Goal: Navigation & Orientation: Find specific page/section

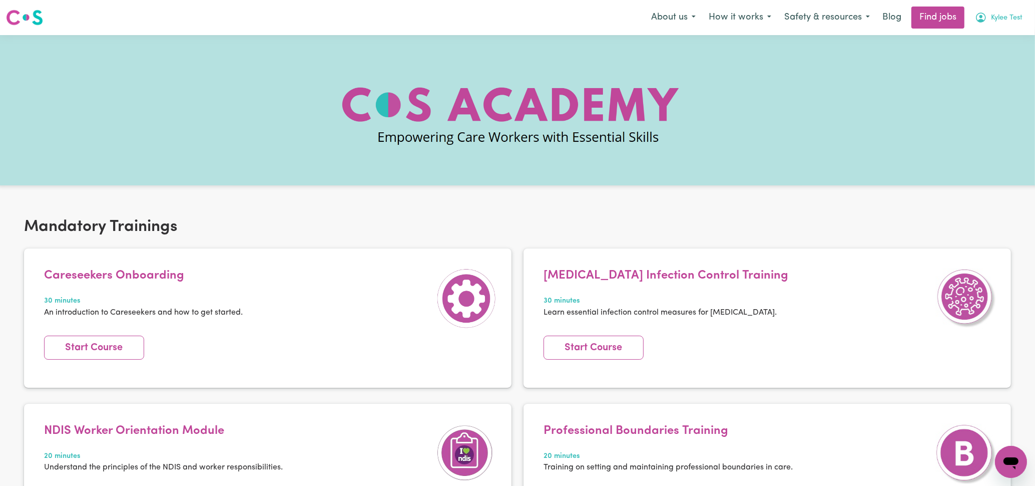
click at [1015, 19] on span "Kylee Test" at bounding box center [1007, 18] width 32 height 11
click at [993, 39] on link "My Account" at bounding box center [989, 39] width 79 height 19
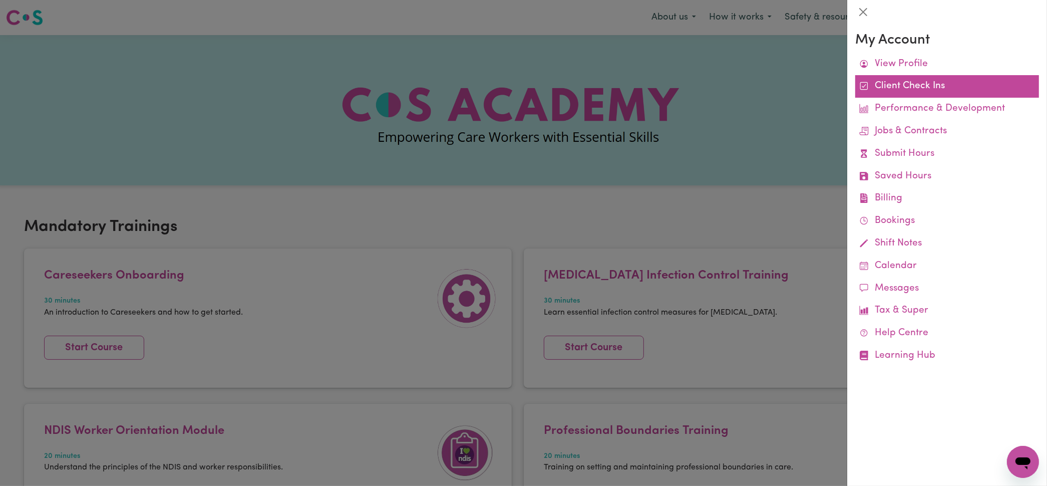
click at [891, 83] on link "Client Check Ins" at bounding box center [947, 86] width 184 height 23
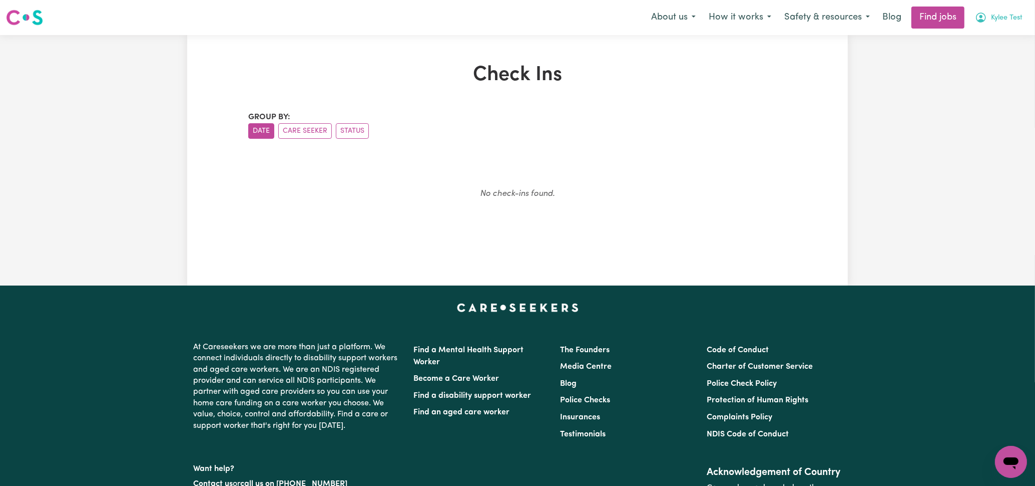
click at [1003, 17] on span "Kylee Test" at bounding box center [1007, 18] width 32 height 11
click at [982, 40] on link "My Account" at bounding box center [989, 39] width 79 height 19
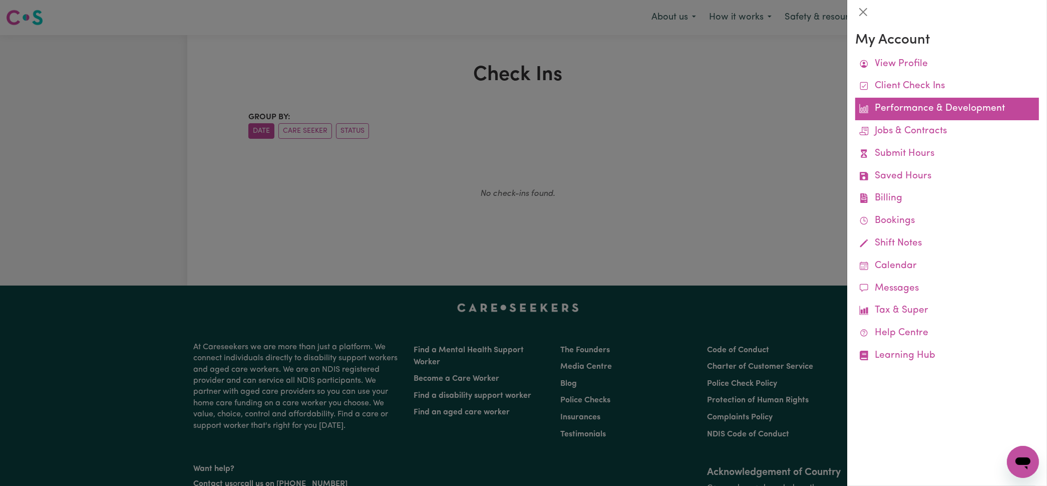
click at [923, 109] on link "Performance & Development" at bounding box center [947, 109] width 184 height 23
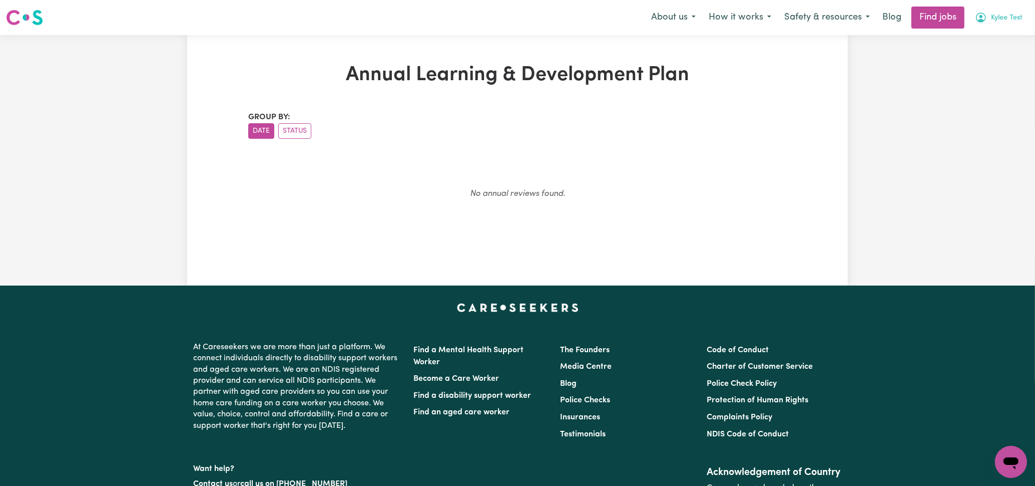
click at [1000, 14] on span "Kylee Test" at bounding box center [1007, 18] width 32 height 11
click at [986, 59] on link "My Dashboard" at bounding box center [989, 57] width 79 height 19
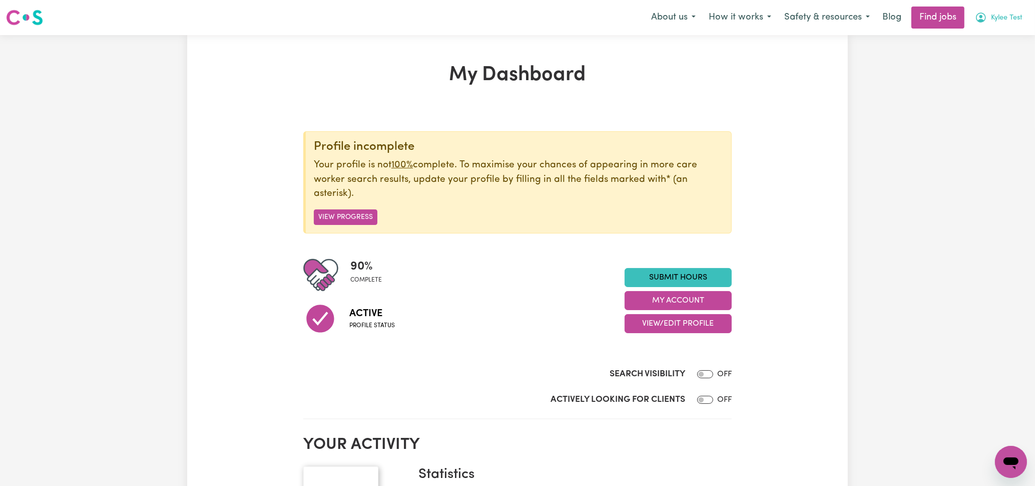
click at [992, 20] on span "Kylee Test" at bounding box center [1007, 18] width 32 height 11
click at [987, 42] on link "My Account" at bounding box center [989, 39] width 79 height 19
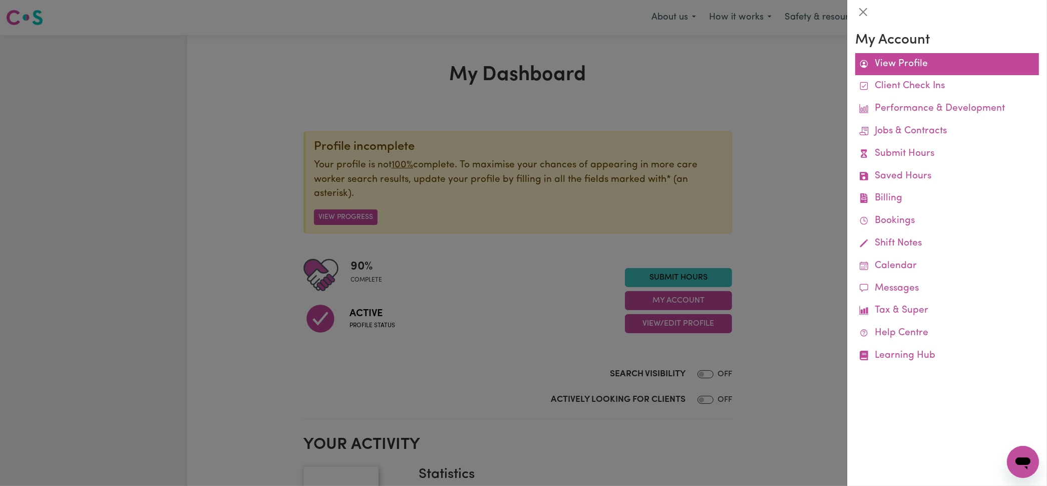
click at [916, 67] on link "View Profile" at bounding box center [947, 64] width 184 height 23
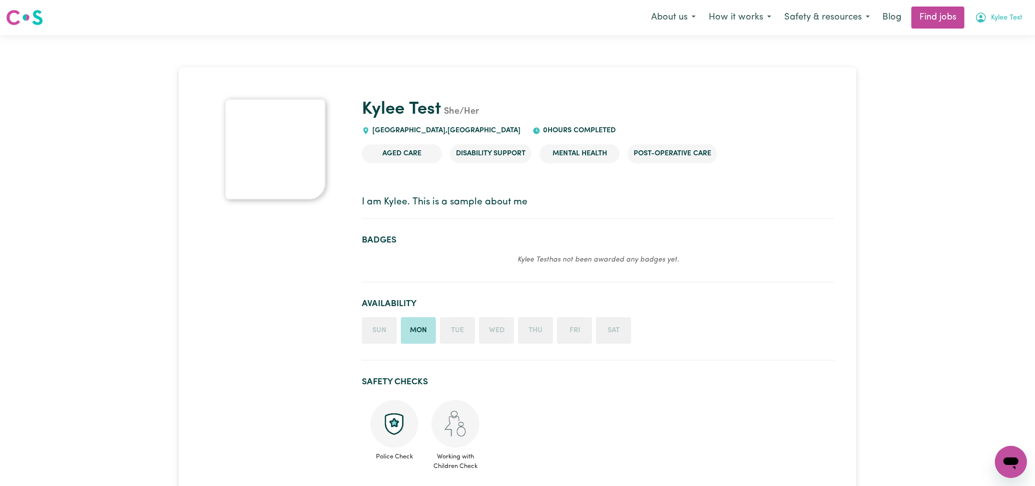
click at [994, 22] on span "Kylee Test" at bounding box center [1007, 18] width 32 height 11
click at [837, 13] on button "Safety & resources" at bounding box center [827, 17] width 99 height 21
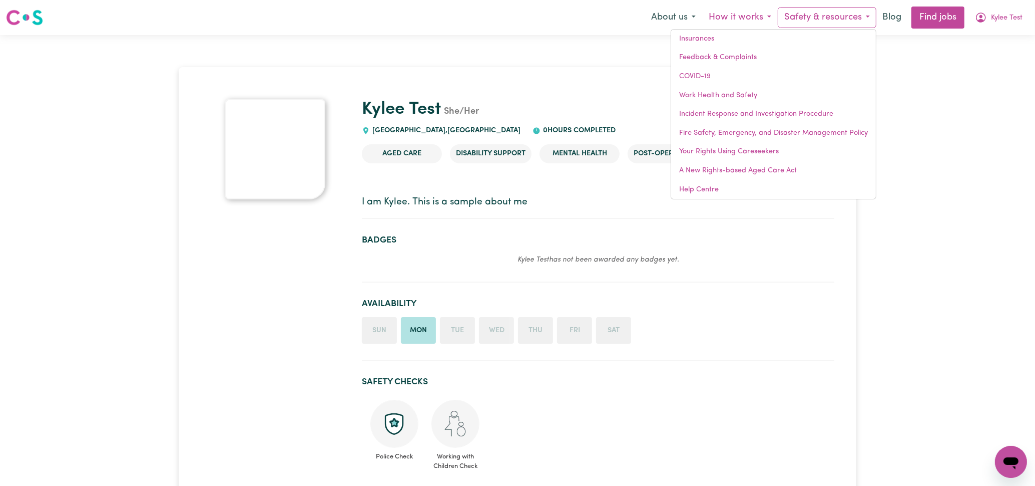
click at [734, 23] on button "How it works" at bounding box center [740, 17] width 76 height 21
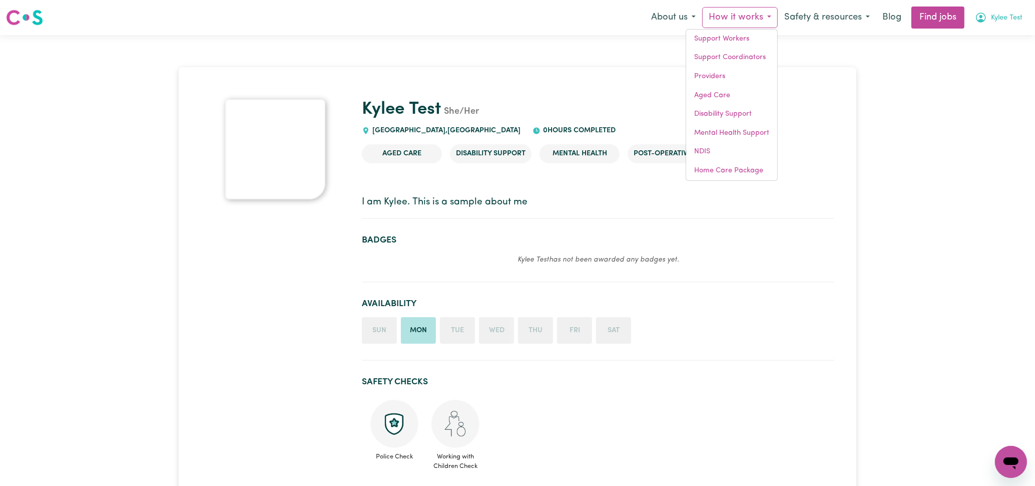
click at [1006, 21] on span "Kylee Test" at bounding box center [1007, 18] width 32 height 11
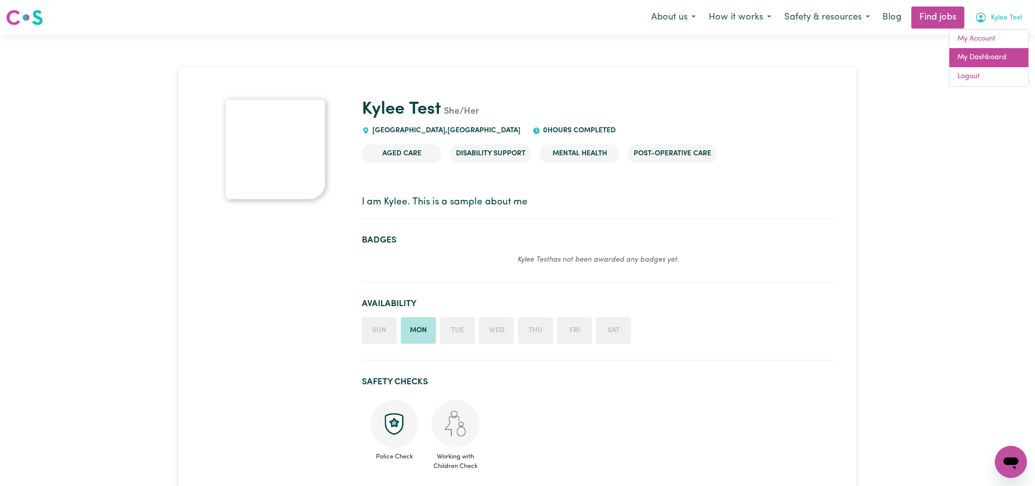
click at [974, 63] on link "My Dashboard" at bounding box center [989, 57] width 79 height 19
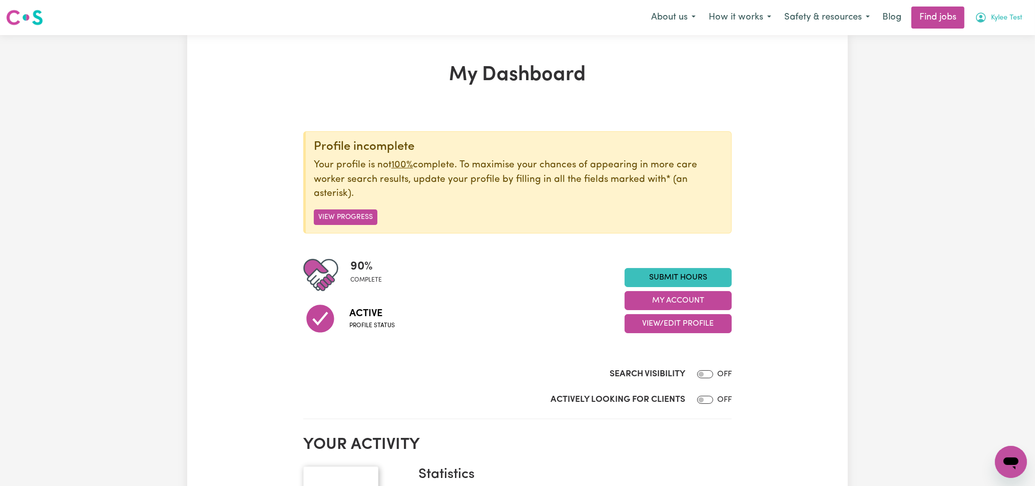
click at [991, 15] on span "Kylee Test" at bounding box center [1007, 18] width 32 height 11
click at [998, 52] on link "My Dashboard" at bounding box center [989, 57] width 79 height 19
click at [1000, 38] on link "My Account" at bounding box center [989, 39] width 79 height 19
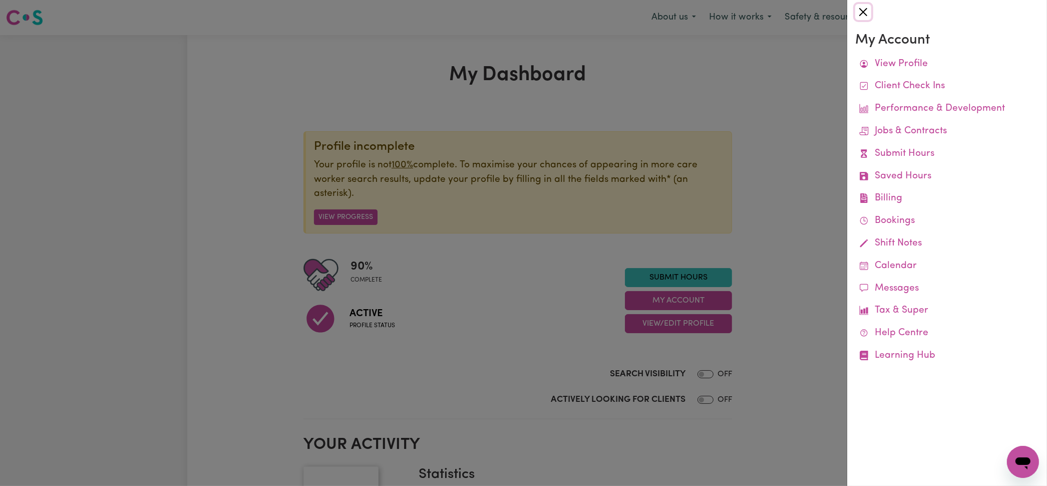
click at [858, 13] on button "Close" at bounding box center [863, 12] width 16 height 16
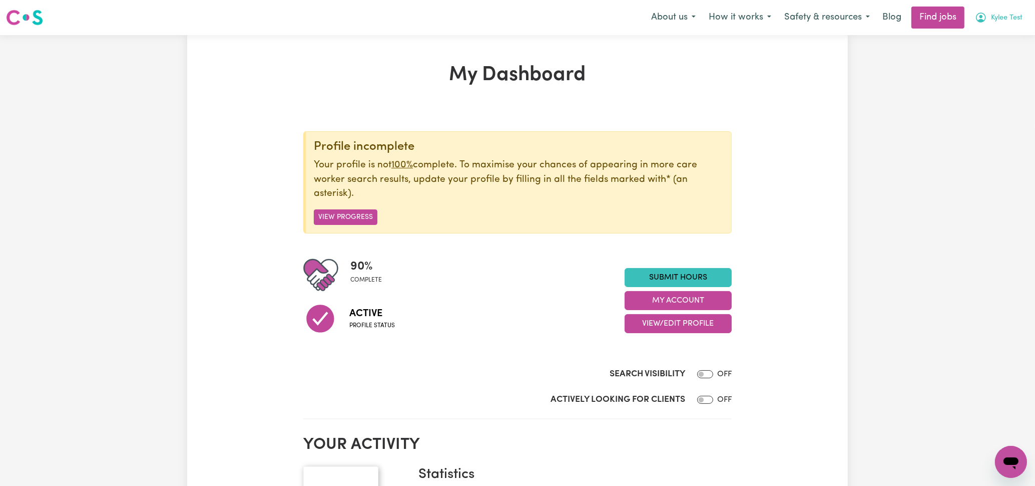
click at [986, 19] on icon "My Account" at bounding box center [981, 18] width 12 height 12
click at [990, 62] on link "My Dashboard" at bounding box center [989, 57] width 79 height 19
click at [997, 41] on link "My Account" at bounding box center [989, 39] width 79 height 19
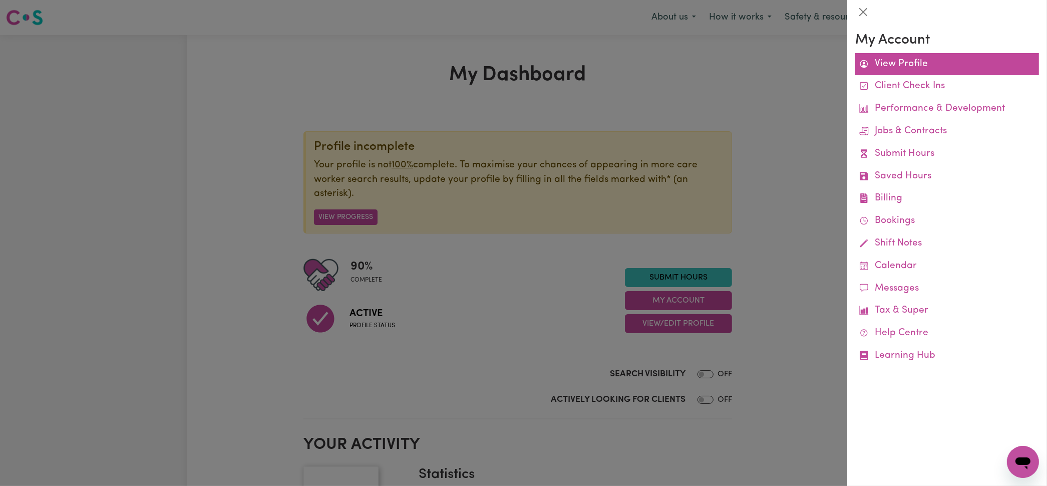
click at [917, 63] on link "View Profile" at bounding box center [947, 64] width 184 height 23
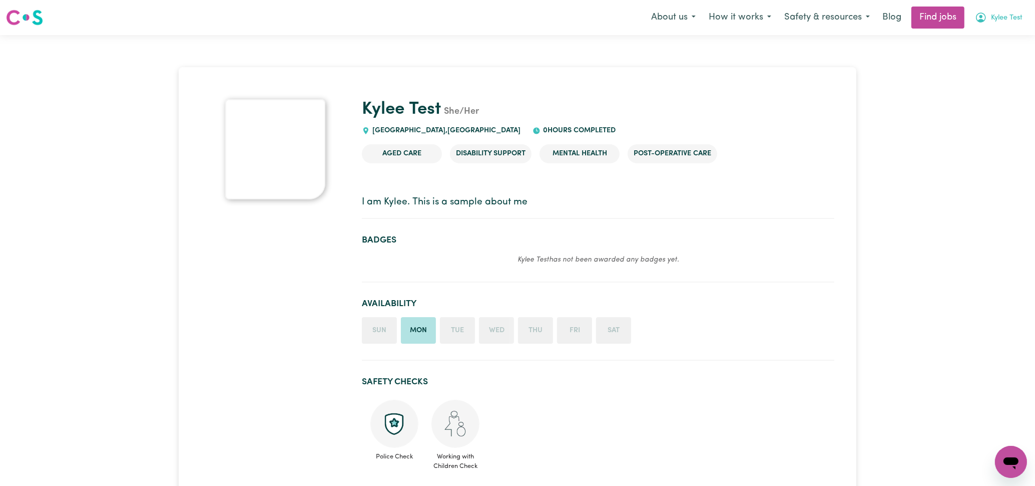
click at [983, 17] on icon "My Account" at bounding box center [981, 18] width 12 height 12
click at [975, 35] on link "My Account" at bounding box center [989, 39] width 79 height 19
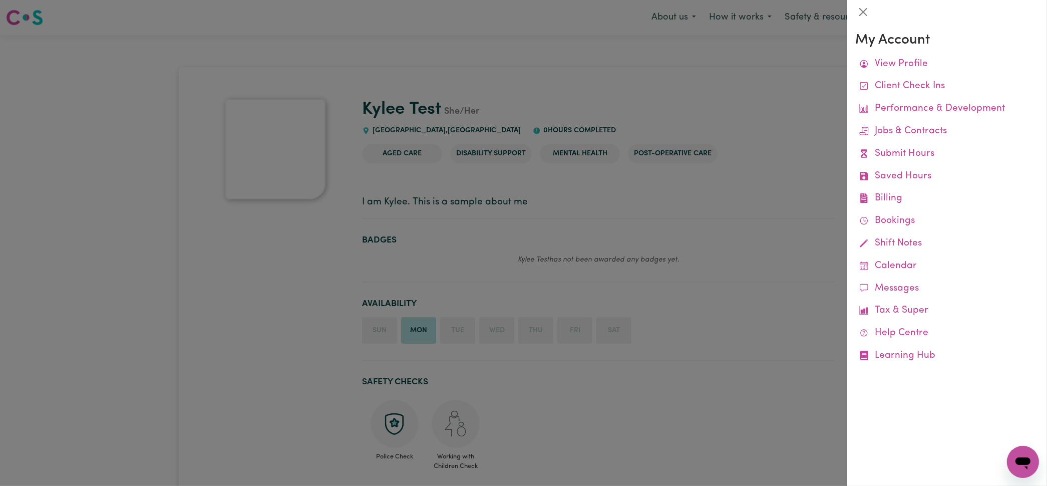
click at [721, 71] on div at bounding box center [523, 243] width 1047 height 486
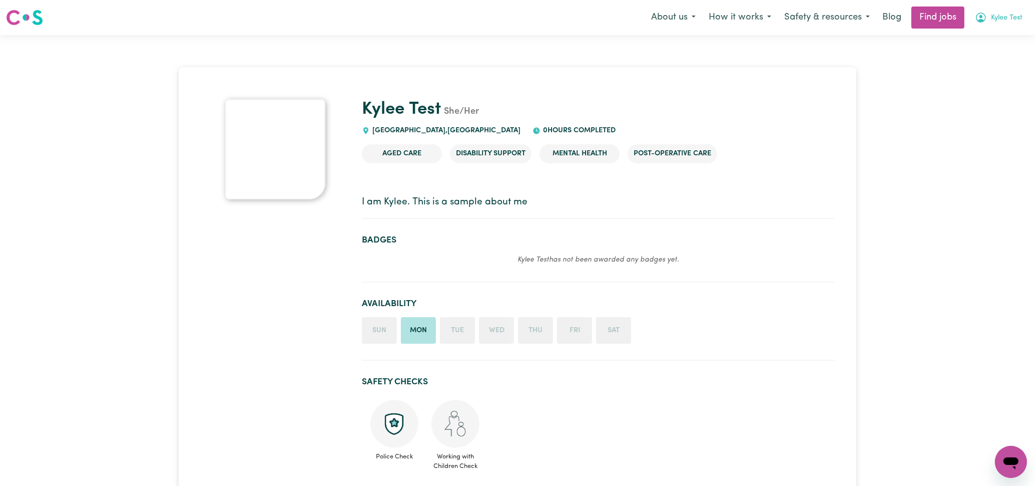
click at [988, 13] on button "Kylee Test" at bounding box center [999, 17] width 61 height 21
click at [980, 59] on link "My Dashboard" at bounding box center [989, 57] width 79 height 19
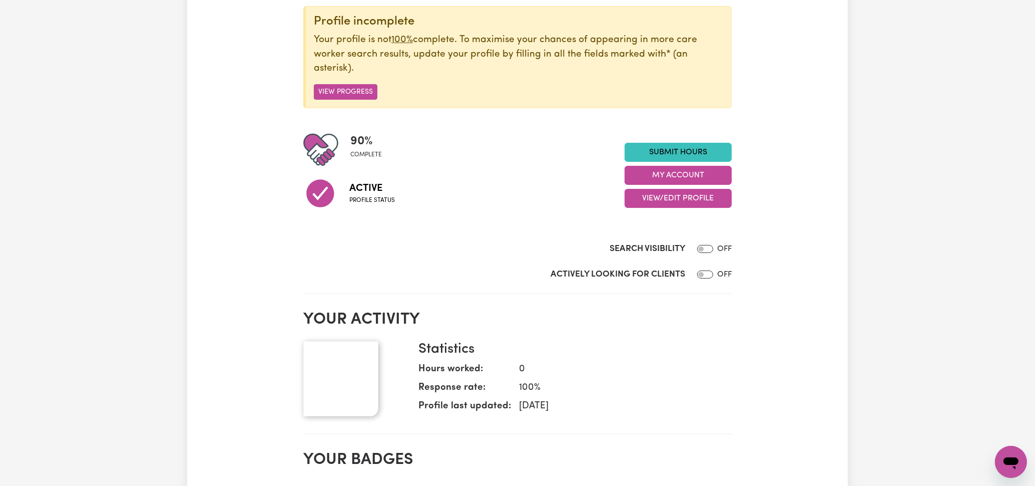
scroll to position [150, 0]
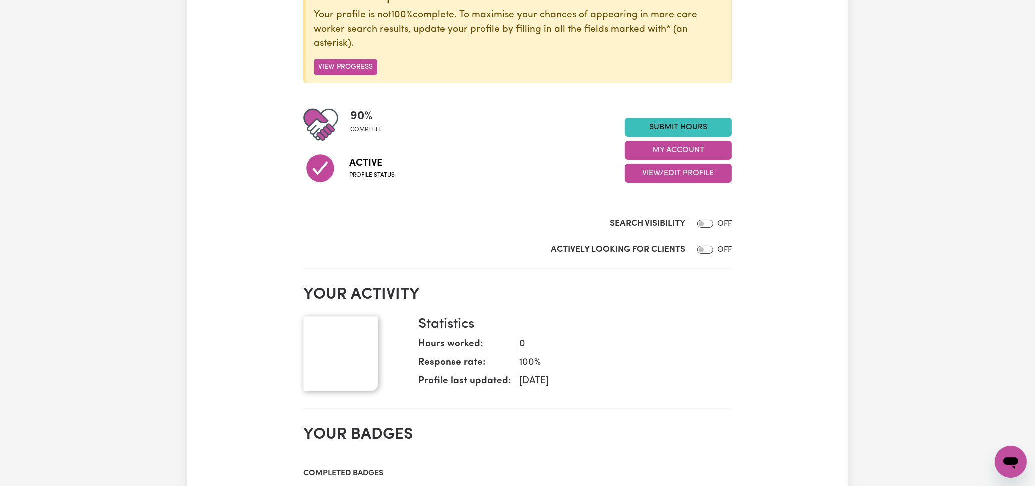
click at [348, 373] on img at bounding box center [340, 353] width 75 height 75
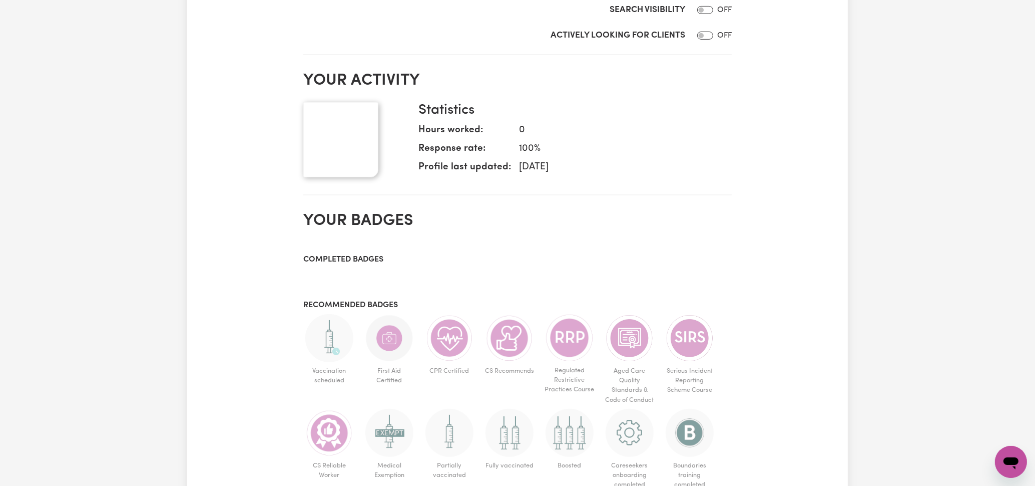
scroll to position [0, 0]
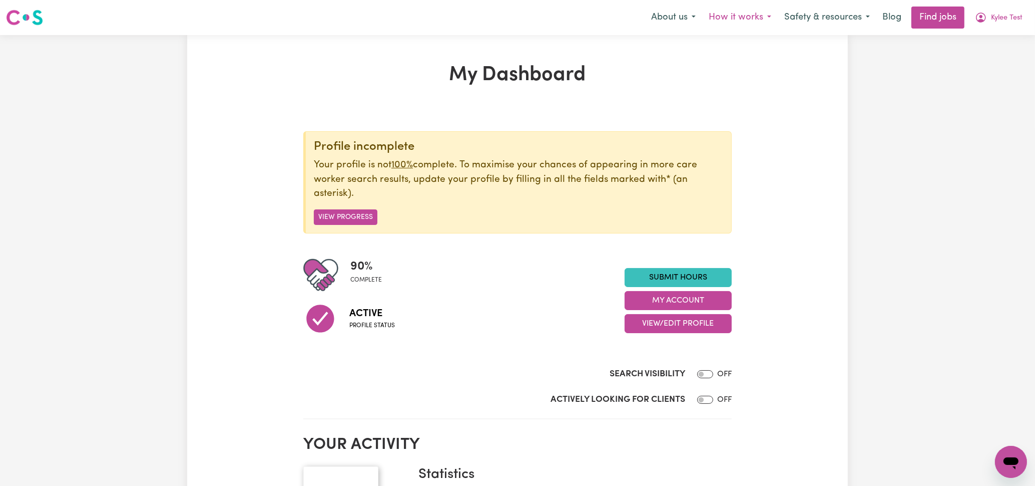
click at [733, 21] on button "How it works" at bounding box center [740, 17] width 76 height 21
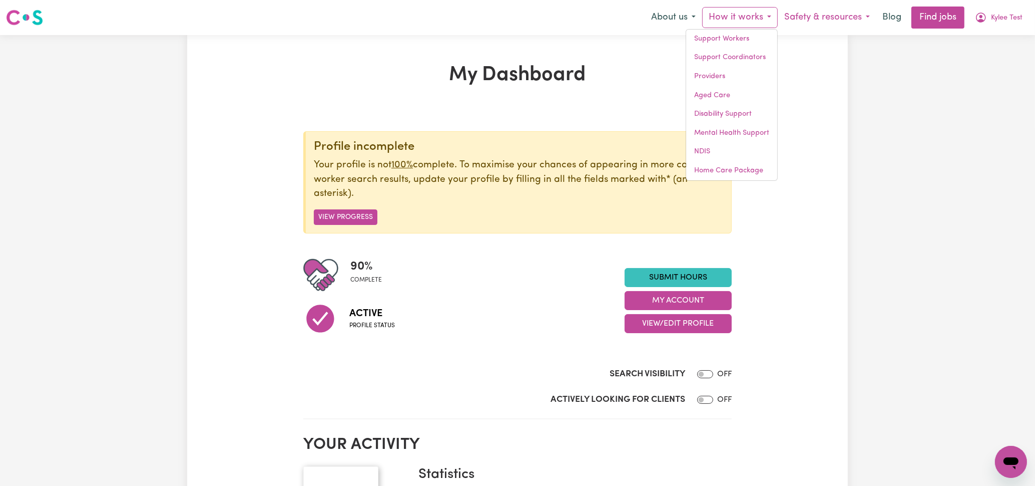
click at [819, 12] on button "Safety & resources" at bounding box center [827, 17] width 99 height 21
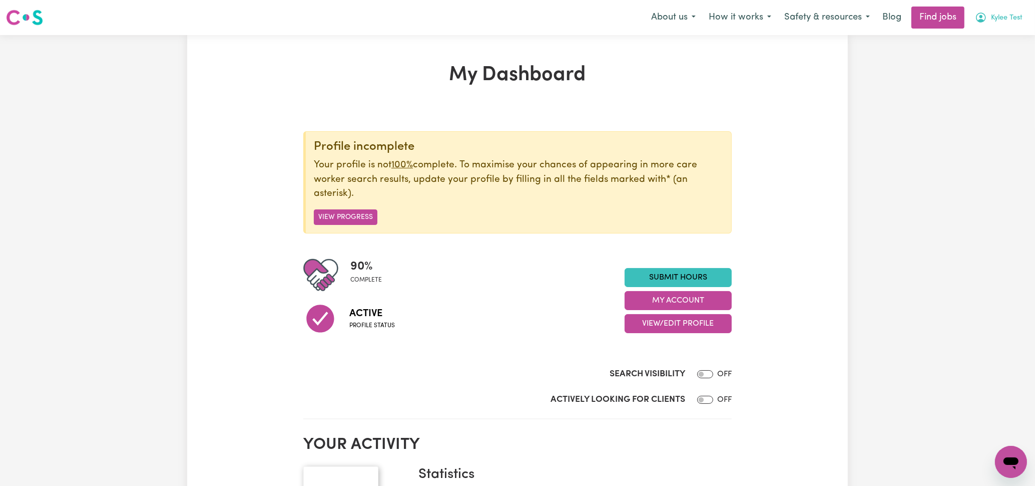
click at [1009, 16] on span "Kylee Test" at bounding box center [1007, 18] width 32 height 11
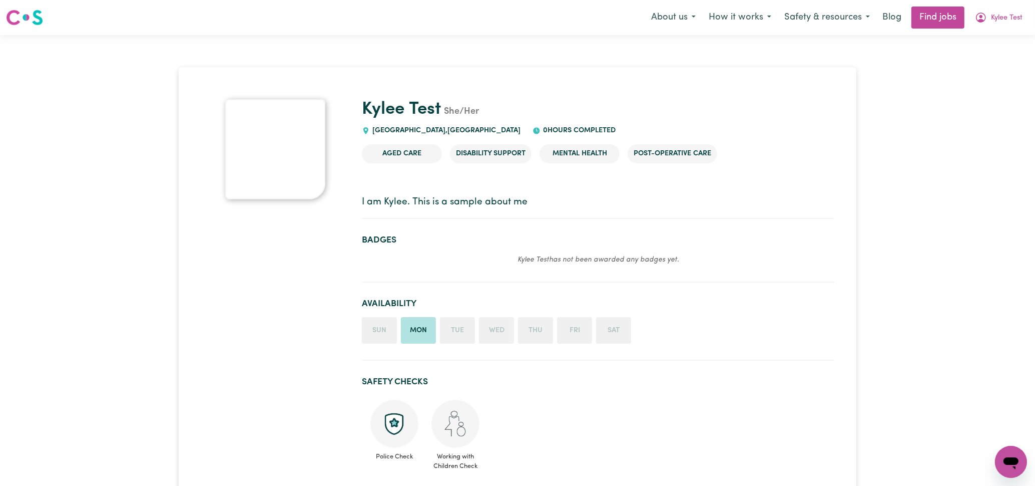
click at [25, 17] on img at bounding box center [24, 18] width 37 height 18
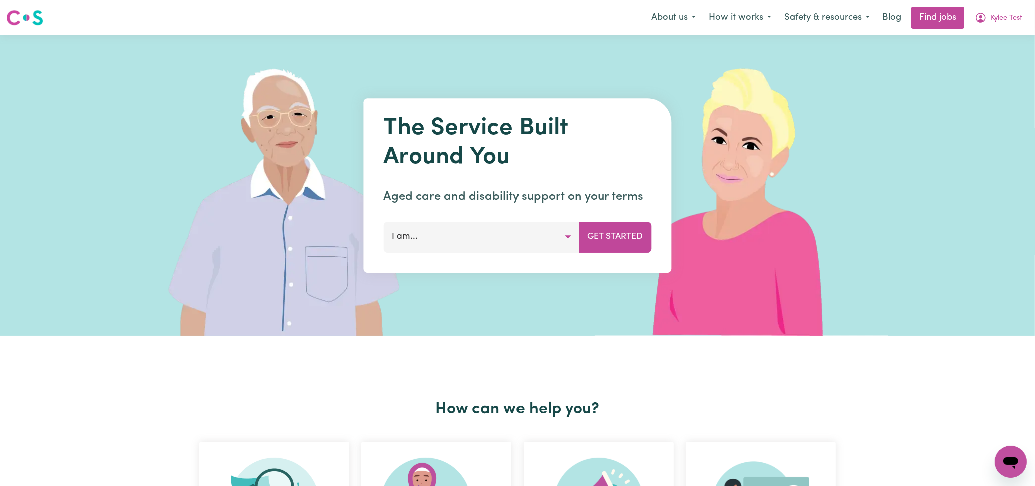
click at [36, 12] on img at bounding box center [24, 18] width 37 height 18
click at [995, 16] on span "Kylee Test" at bounding box center [1007, 18] width 32 height 11
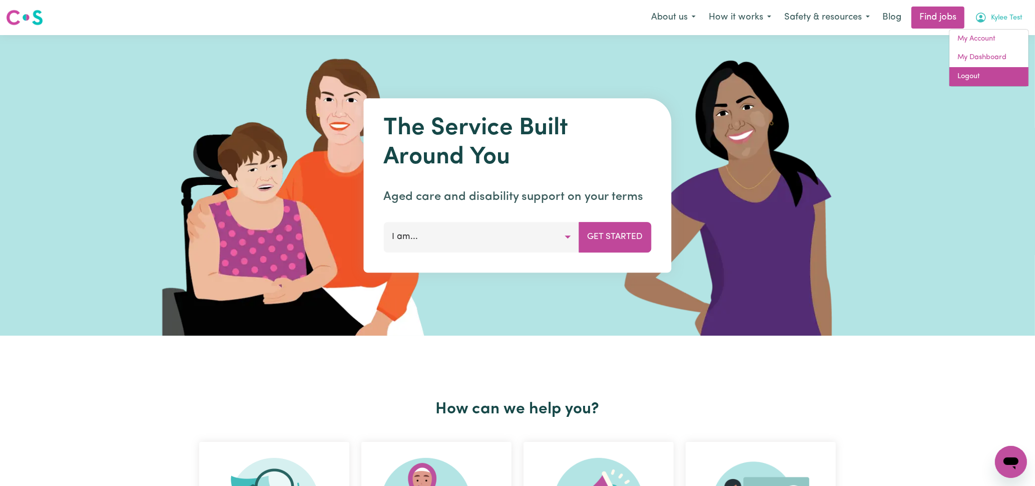
click at [980, 71] on link "Logout" at bounding box center [989, 76] width 79 height 19
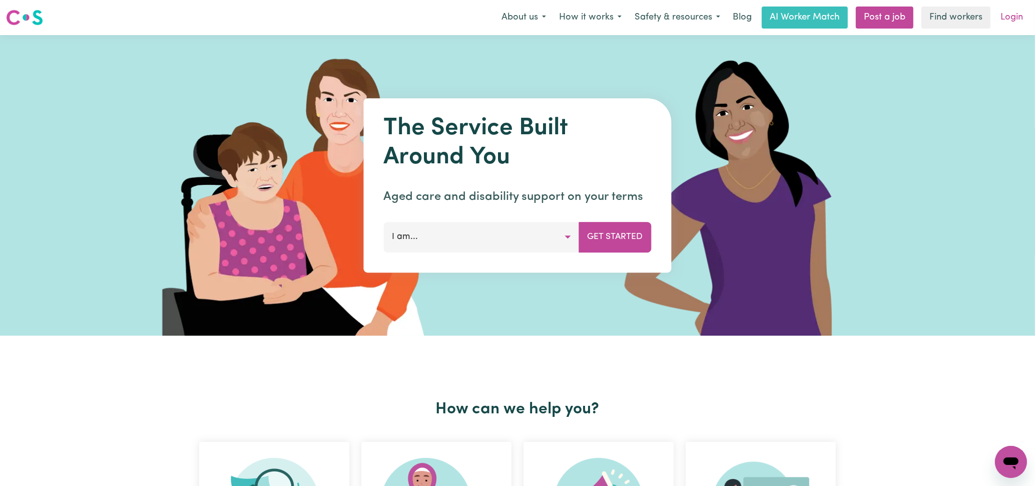
click at [1018, 8] on link "Login" at bounding box center [1012, 18] width 35 height 22
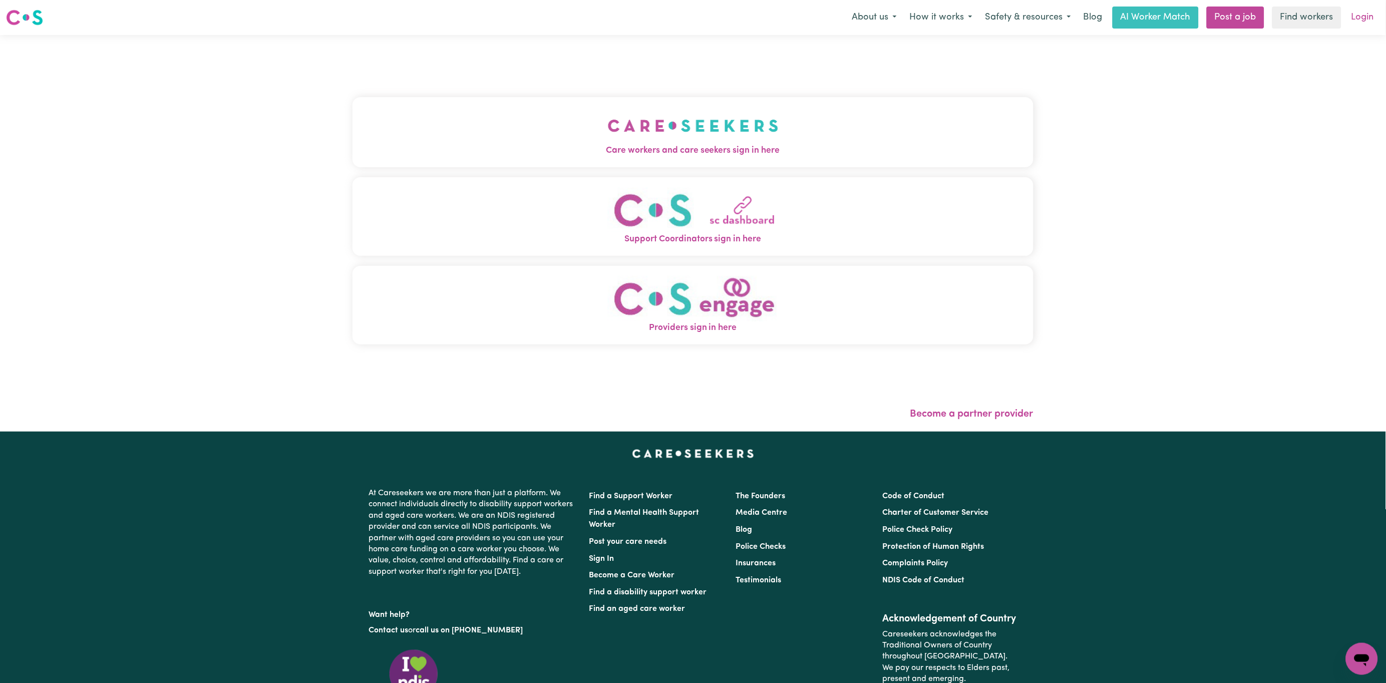
click at [1035, 23] on link "Login" at bounding box center [1362, 18] width 35 height 22
click at [1035, 10] on link "Login" at bounding box center [1362, 18] width 35 height 22
click at [790, 134] on button "Care workers and care seekers sign in here" at bounding box center [692, 132] width 681 height 70
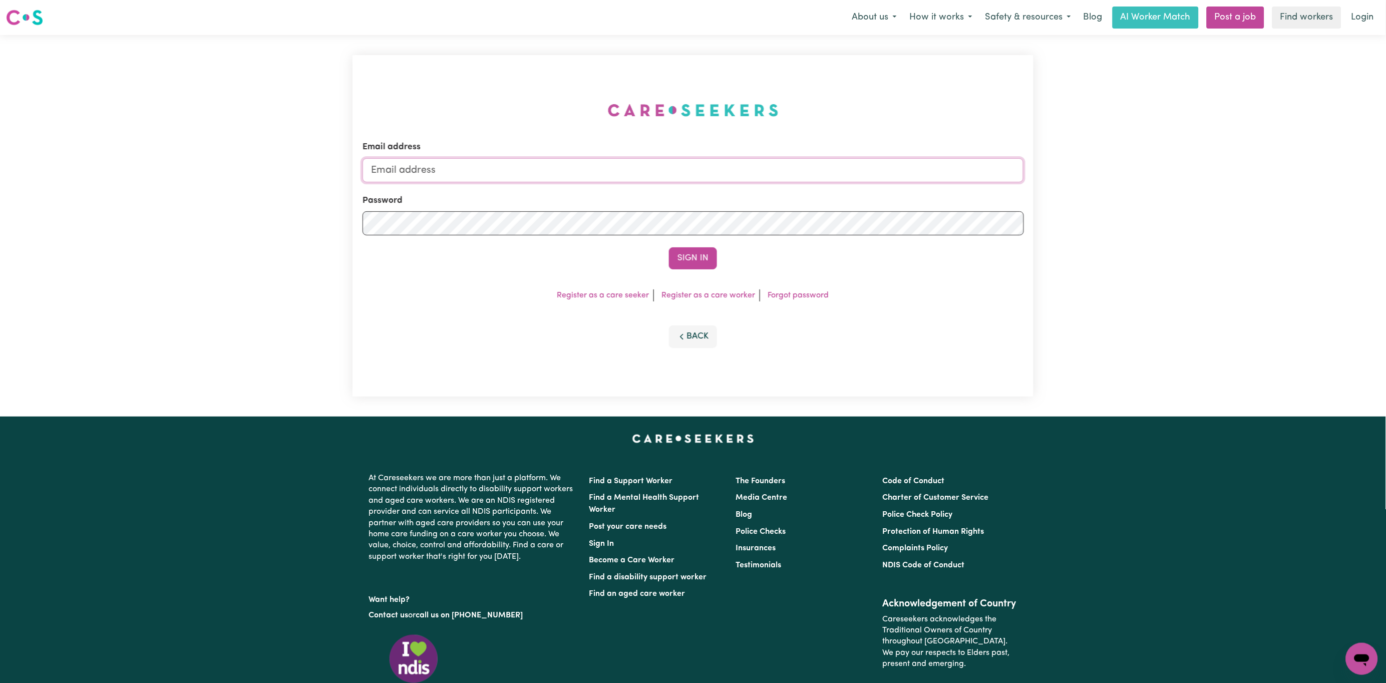
click at [630, 166] on input "Email address" at bounding box center [692, 170] width 661 height 24
type input "j"
type input "kyleebowring@careseekers.com.au"
click at [701, 253] on button "Sign In" at bounding box center [693, 258] width 48 height 22
